Goal: Find specific page/section: Find specific page/section

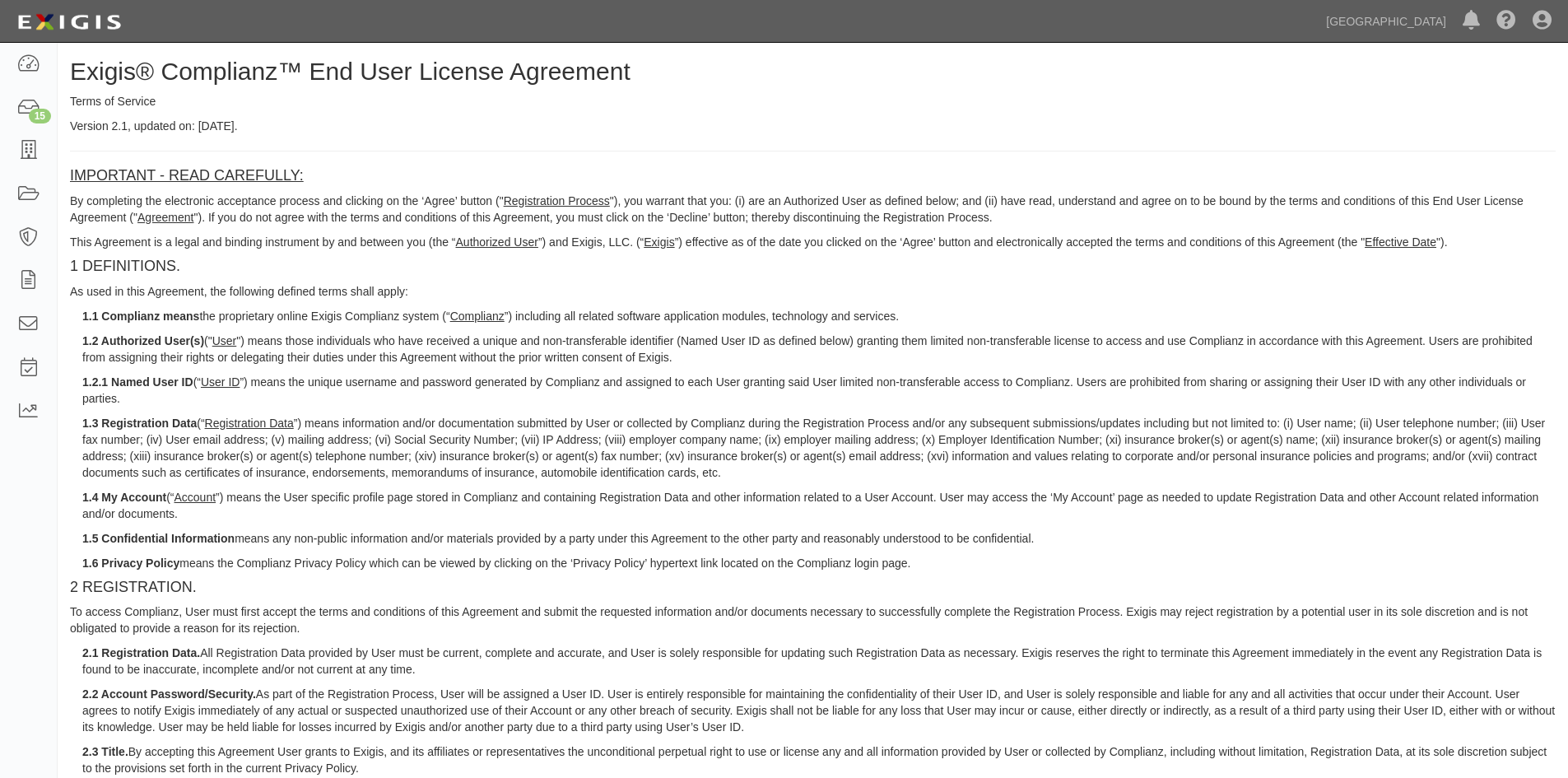
scroll to position [82, 0]
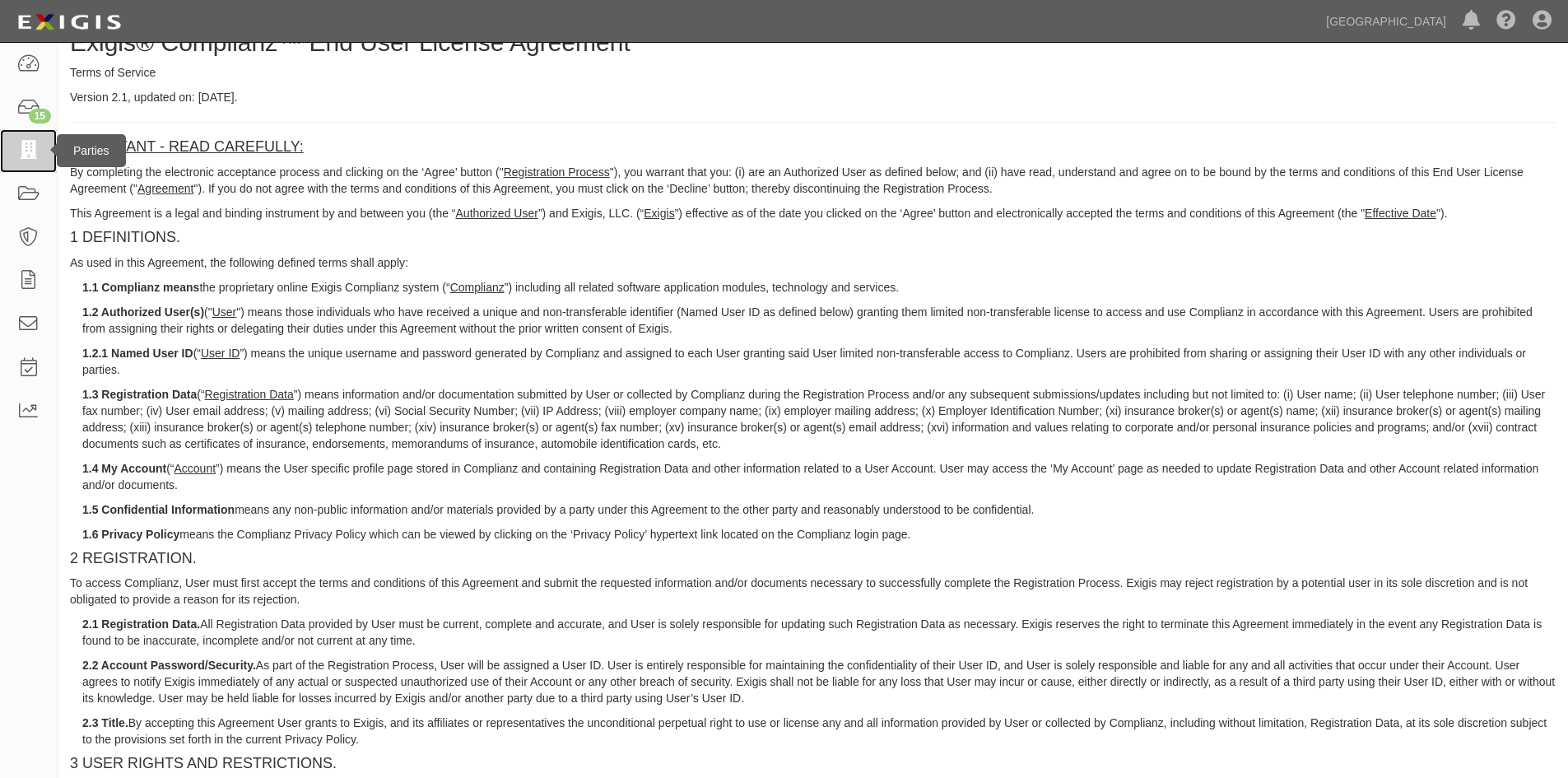
click at [36, 156] on icon at bounding box center [28, 151] width 23 height 19
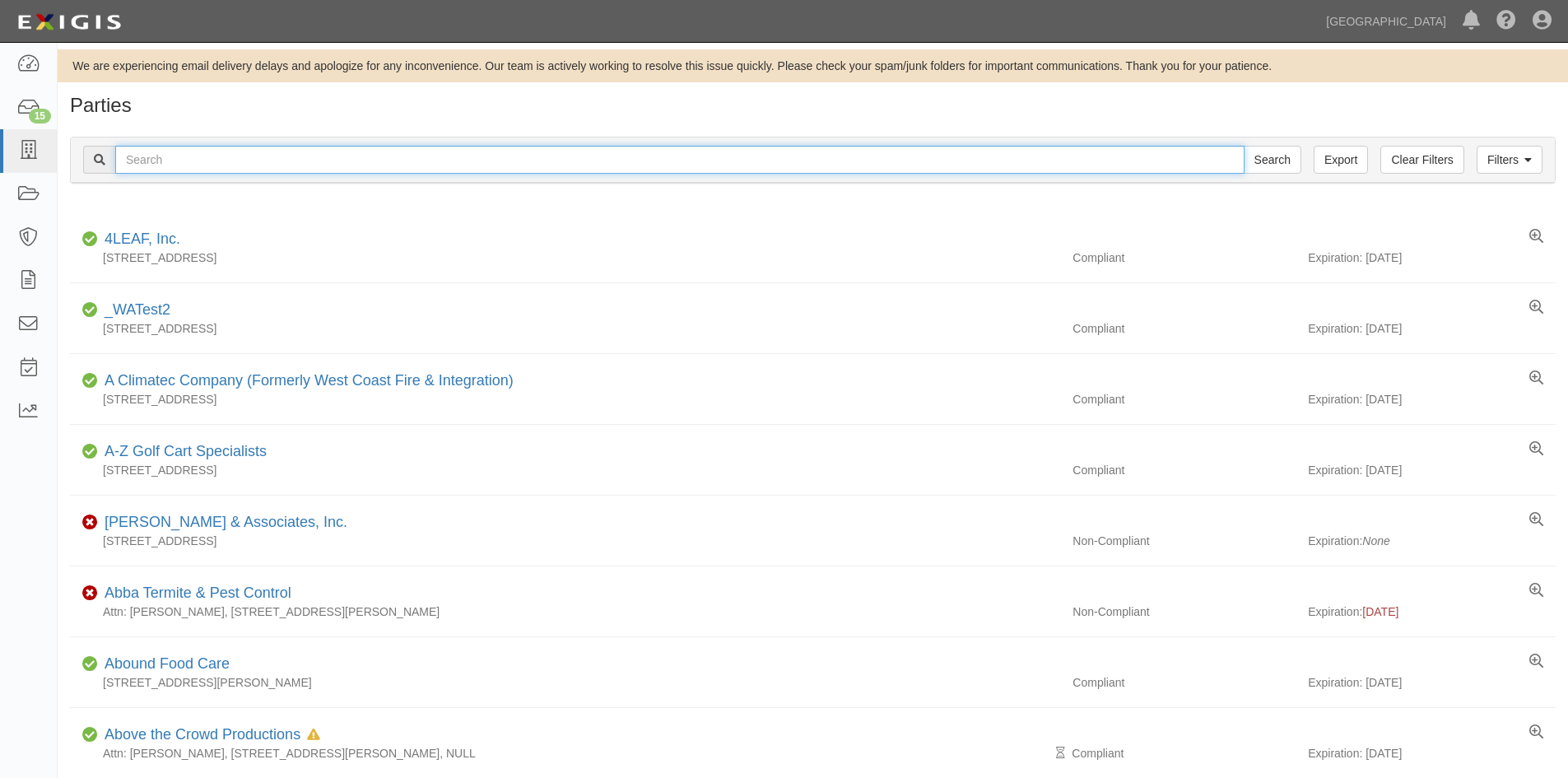
click at [151, 161] on input "text" at bounding box center [680, 160] width 1129 height 28
type input "Fencecorp"
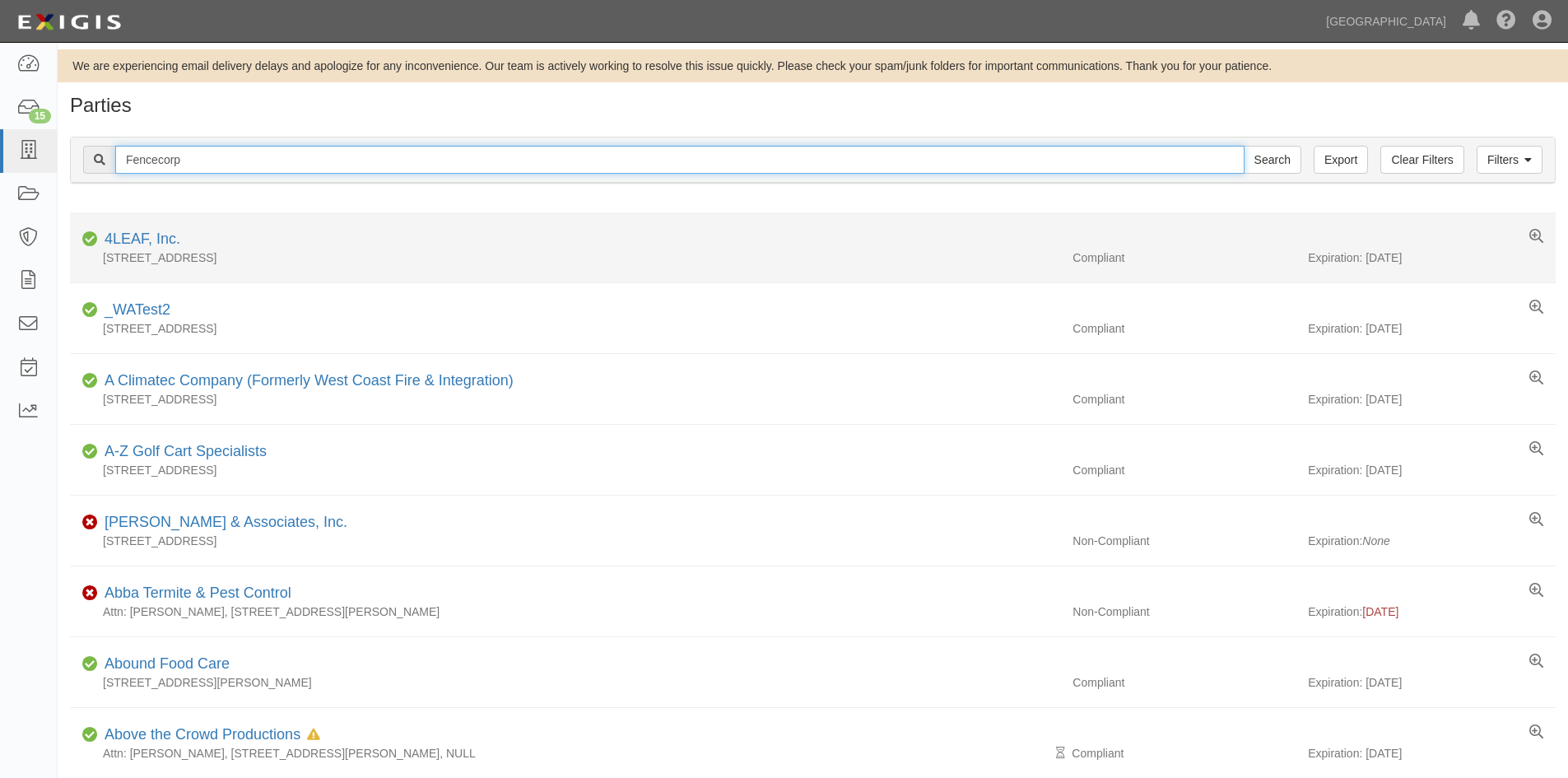
click at [1244, 146] on input "Search" at bounding box center [1273, 160] width 58 height 28
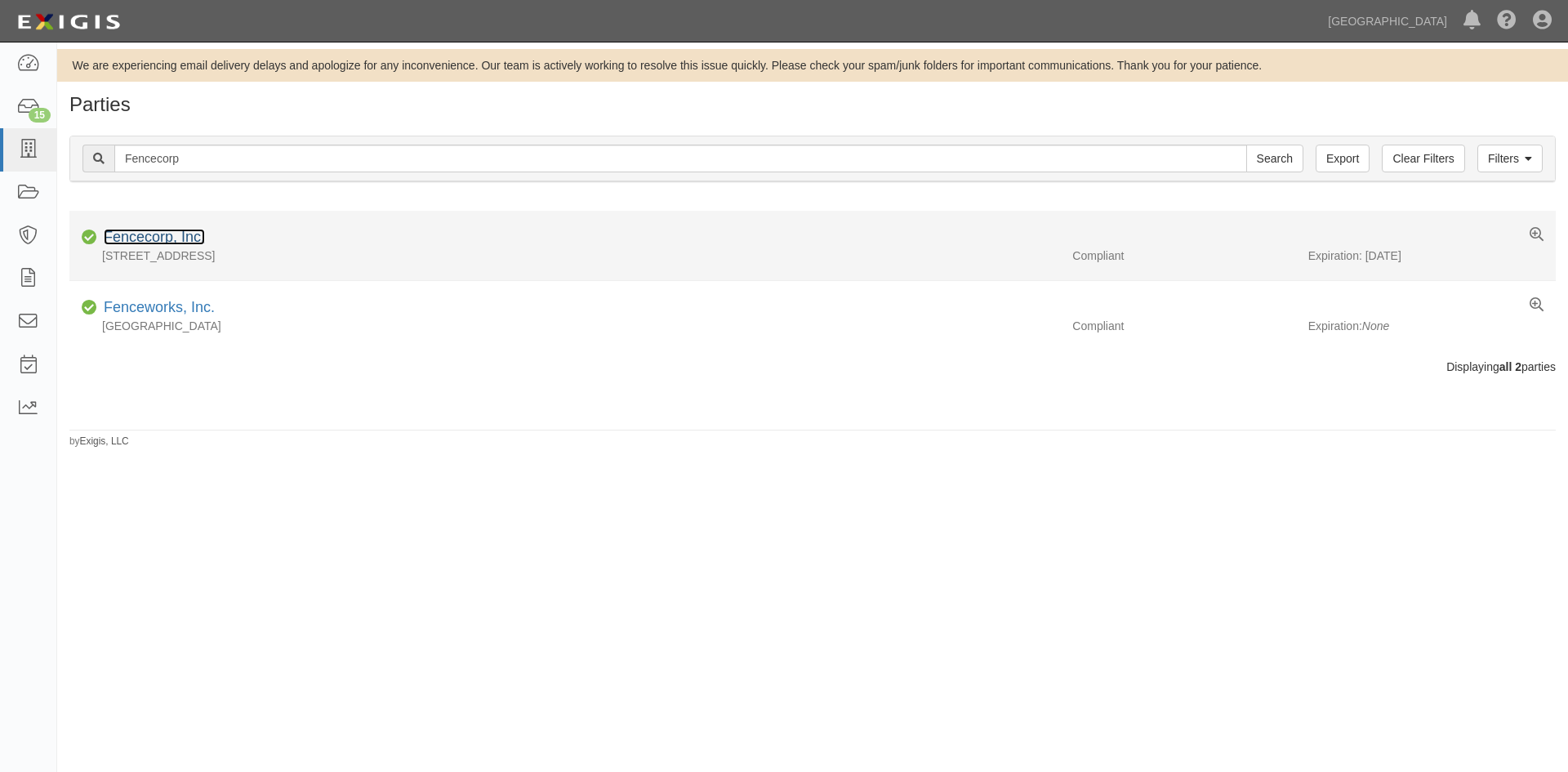
click at [172, 235] on link "Fencecorp, Inc." at bounding box center [154, 237] width 101 height 16
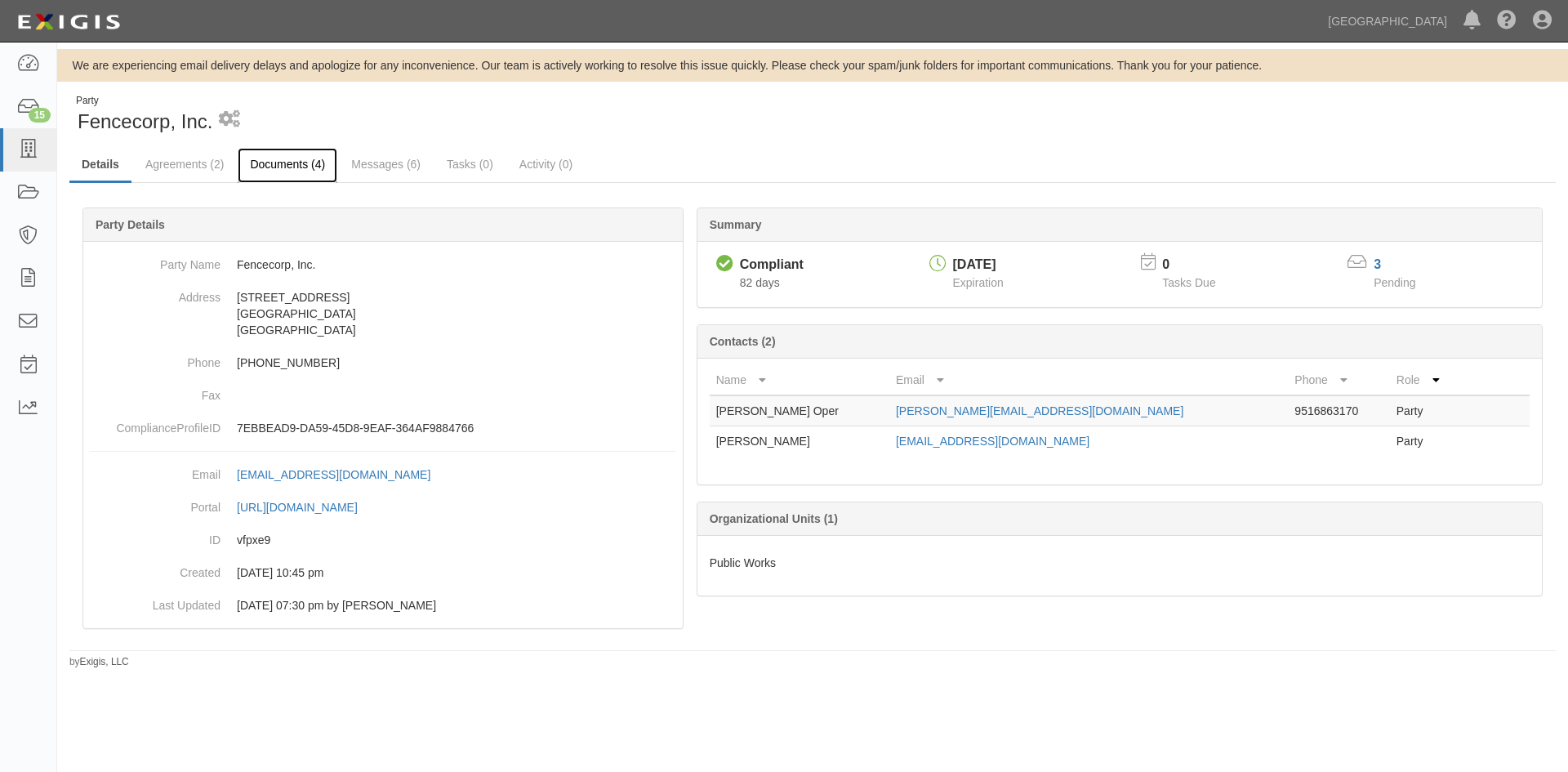
click at [318, 174] on link "Documents (4)" at bounding box center [287, 165] width 100 height 35
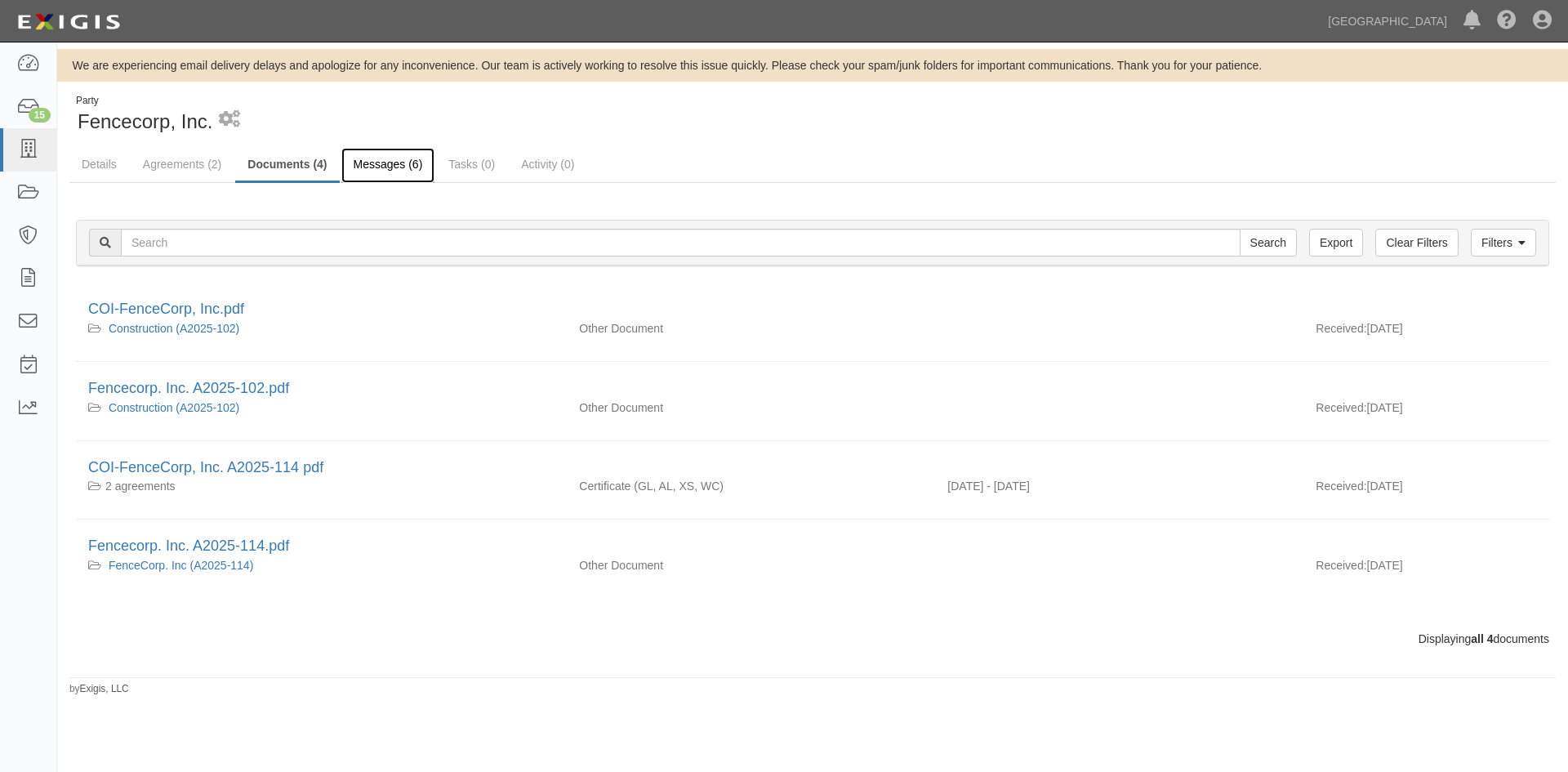
click at [364, 170] on link "Messages (6)" at bounding box center [388, 165] width 94 height 35
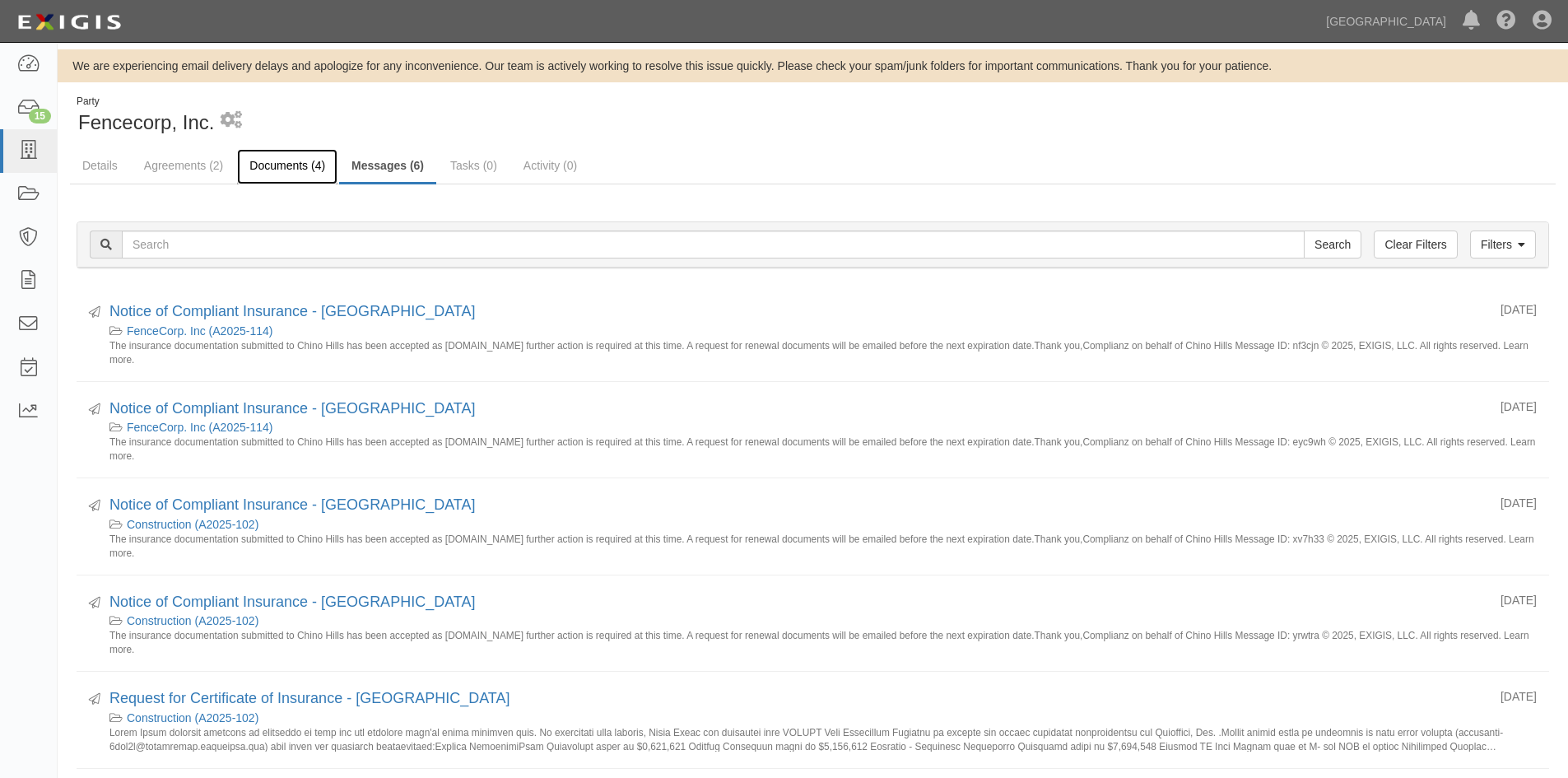
click at [272, 161] on link "Documents (4)" at bounding box center [287, 166] width 100 height 35
